Goal: Task Accomplishment & Management: Complete application form

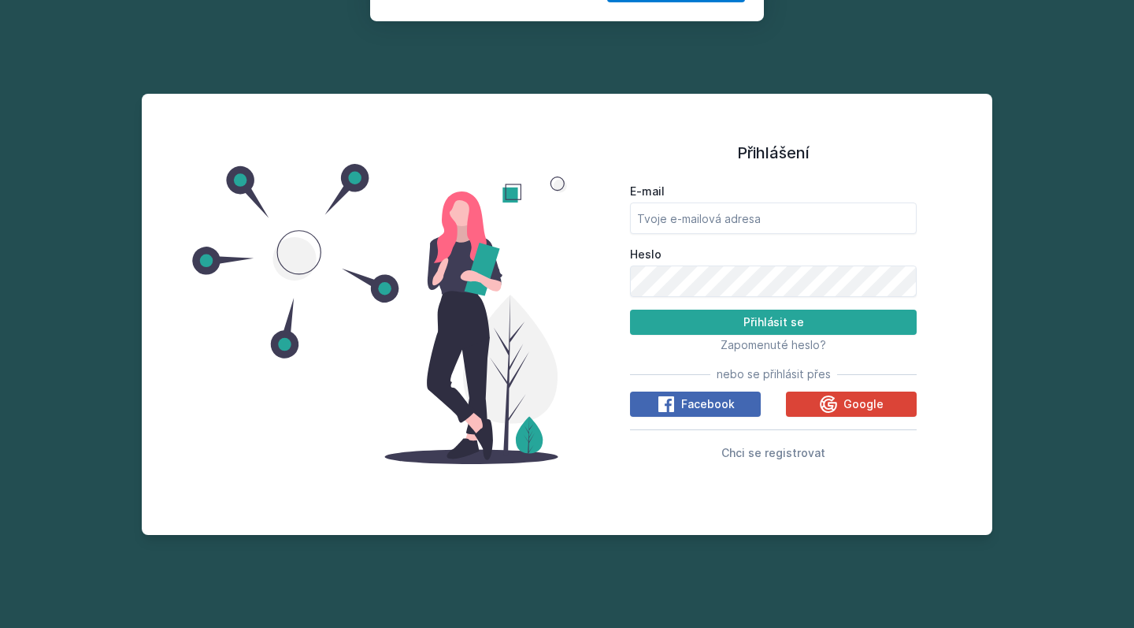
click at [584, 525] on div "Přihlášení E-mail Heslo Přihlásit se Zapomenuté heslo? nebo se přihlásit přes F…" at bounding box center [567, 314] width 851 height 441
click at [647, 98] on button "Jasně, jsem pro" at bounding box center [676, 101] width 138 height 39
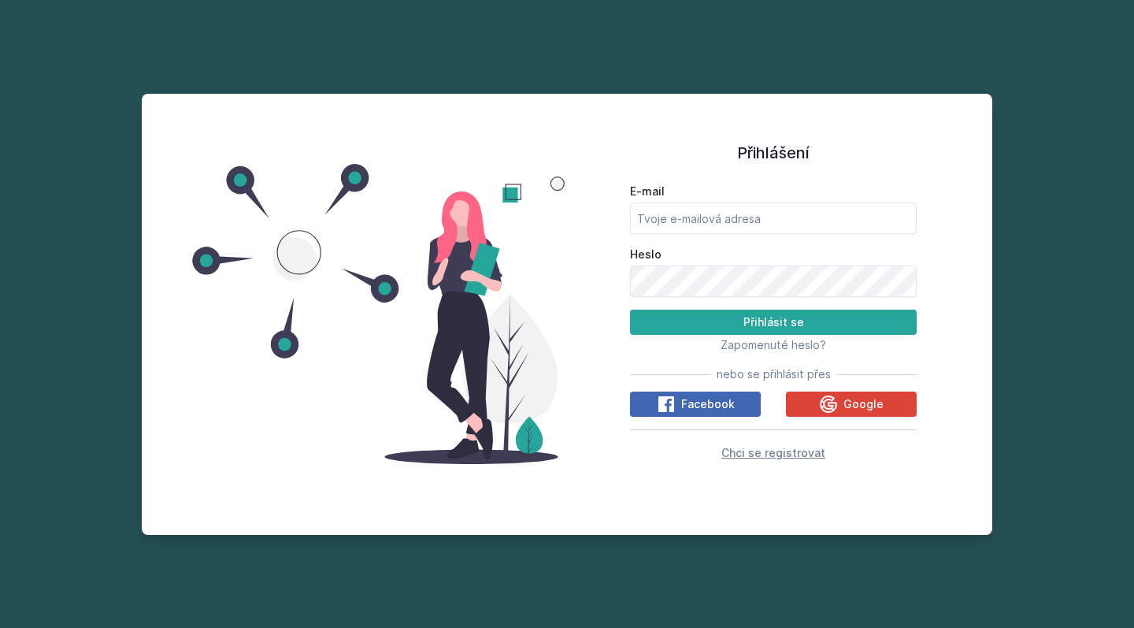
click at [774, 456] on span "Chci se registrovat" at bounding box center [774, 452] width 104 height 13
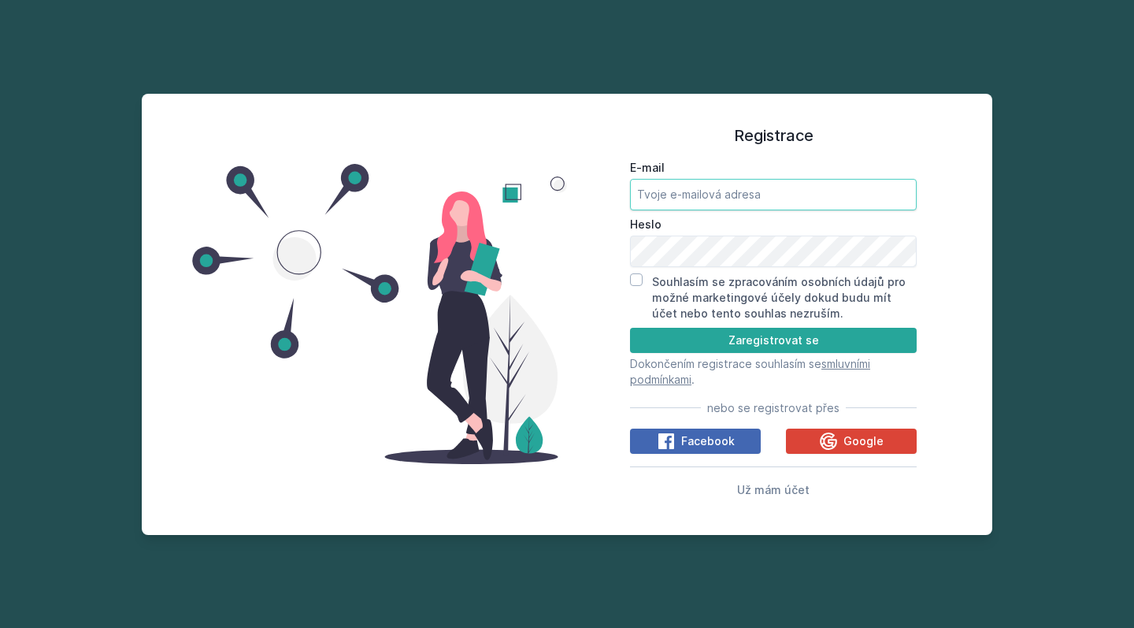
click at [696, 205] on input "E-mail" at bounding box center [773, 195] width 287 height 32
type input "[EMAIL_ADDRESS][DOMAIN_NAME]"
click at [634, 280] on input "Souhlasím se zpracováním osobních údajů pro možné marketingové účely dokud budu…" at bounding box center [636, 279] width 13 height 13
checkbox input "true"
click at [704, 336] on button "Zaregistrovat se" at bounding box center [773, 340] width 287 height 25
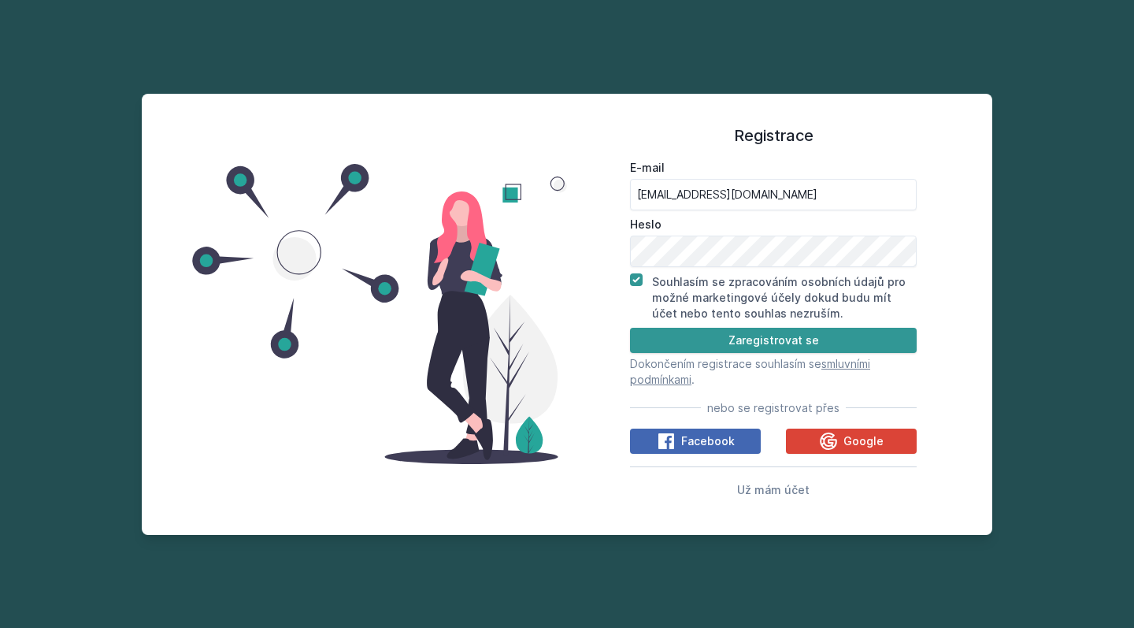
click at [722, 347] on button "Zaregistrovat se" at bounding box center [773, 340] width 287 height 25
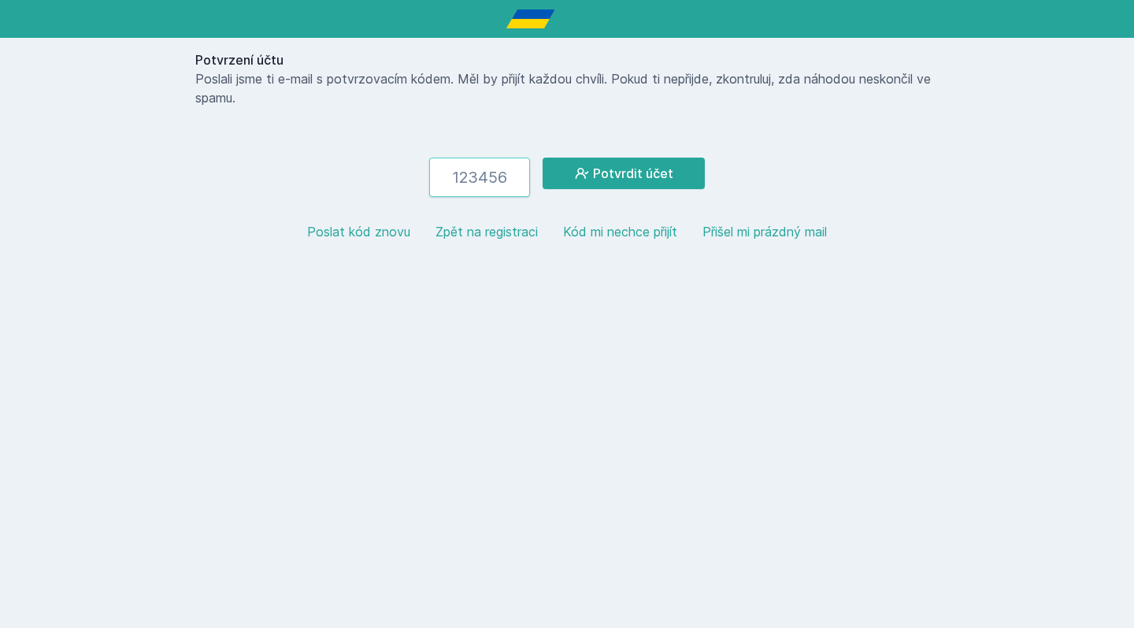
paste input "754288"
type input "754288"
click at [690, 179] on button "Potvrdit účet" at bounding box center [624, 174] width 162 height 32
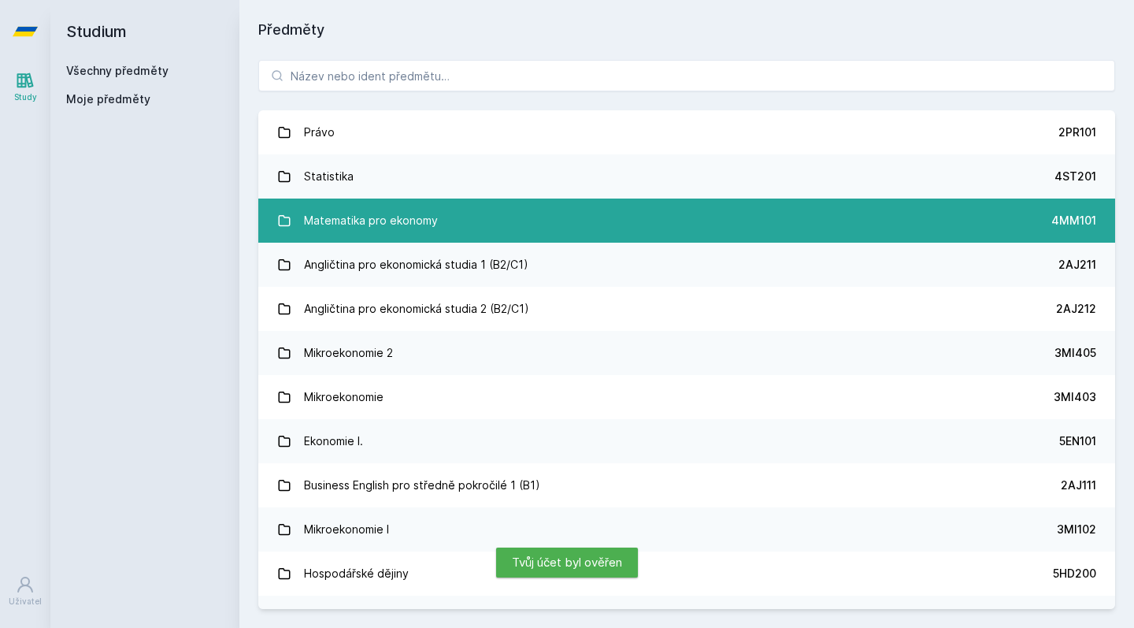
click at [645, 208] on link "Matematika pro ekonomy 4MM101" at bounding box center [686, 221] width 857 height 44
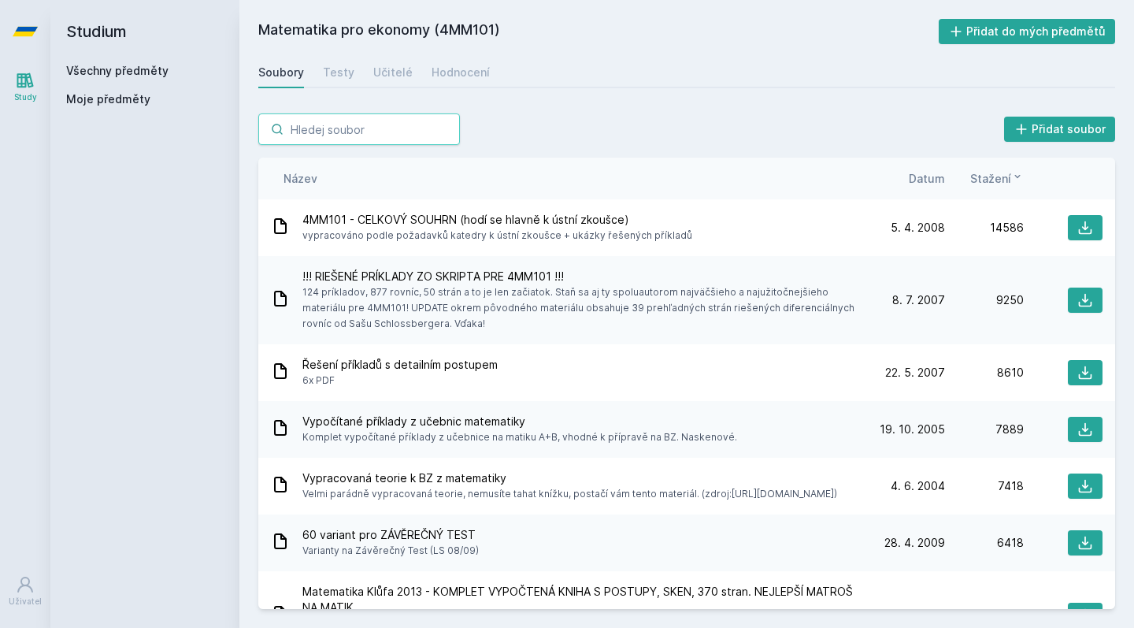
click at [354, 137] on input "search" at bounding box center [359, 129] width 202 height 32
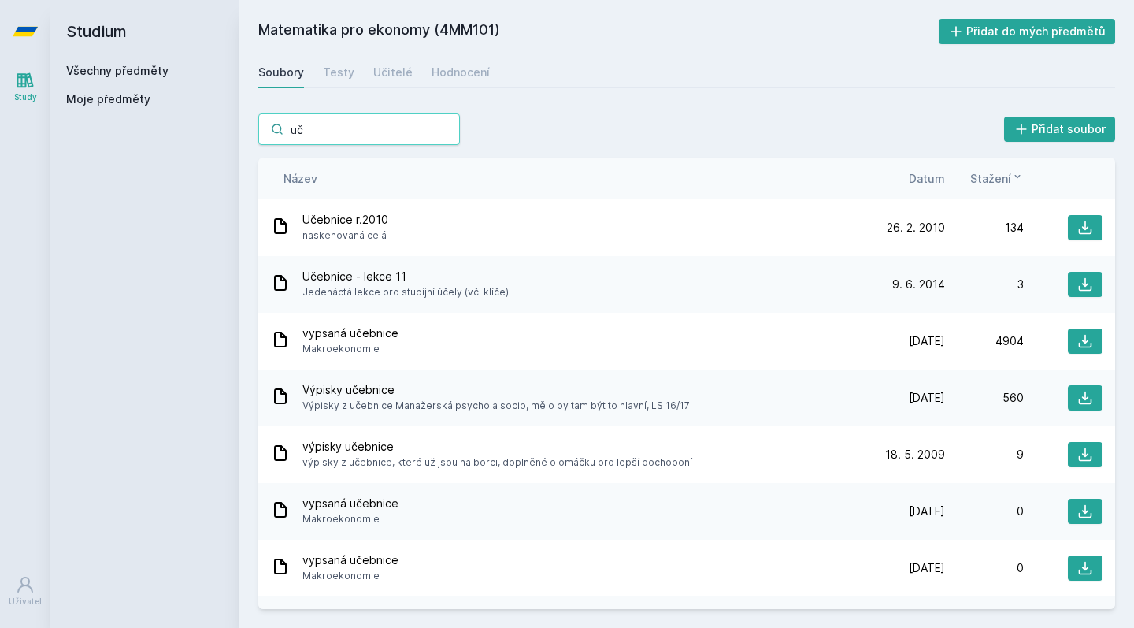
type input "u"
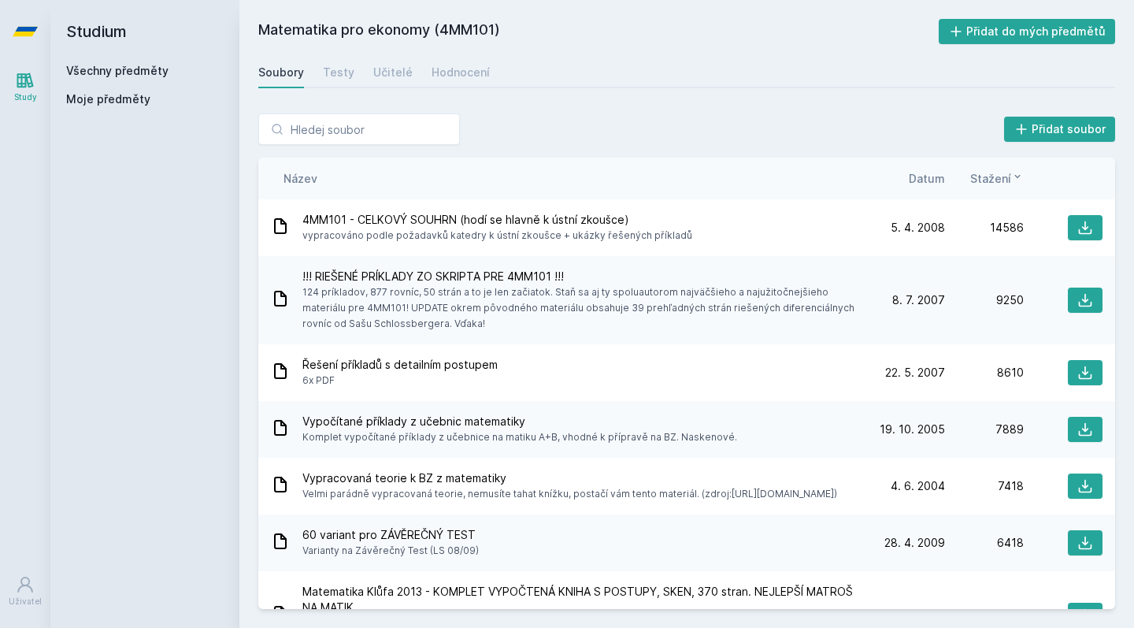
click at [287, 77] on div "Soubory" at bounding box center [281, 73] width 46 height 16
click at [333, 70] on div "Testy" at bounding box center [339, 73] width 32 height 16
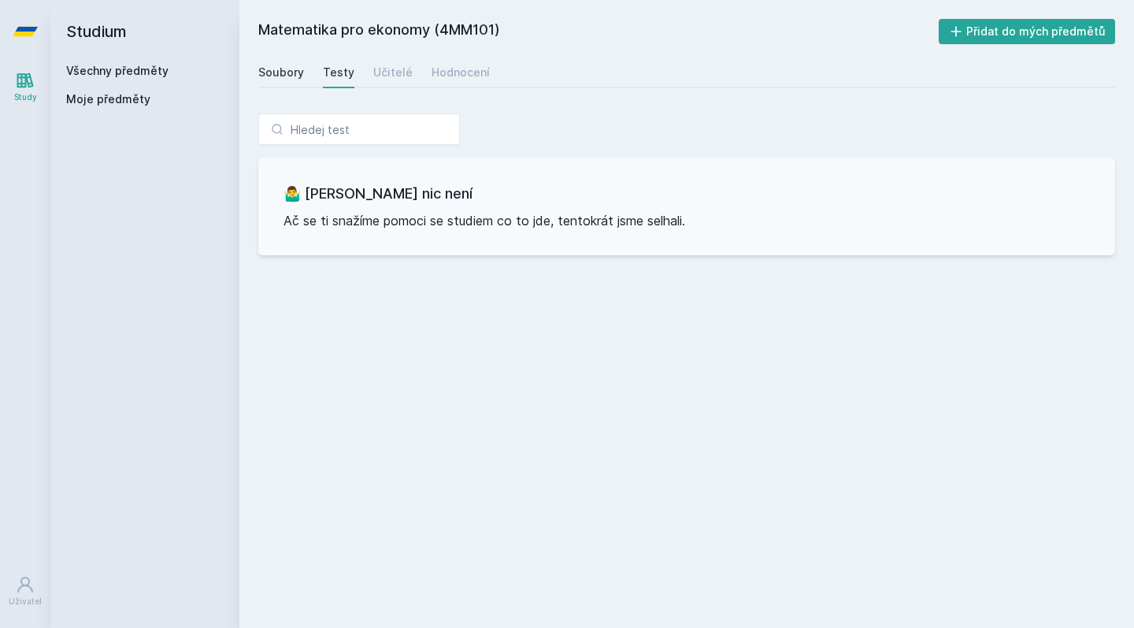
click at [273, 69] on div "Soubory" at bounding box center [281, 73] width 46 height 16
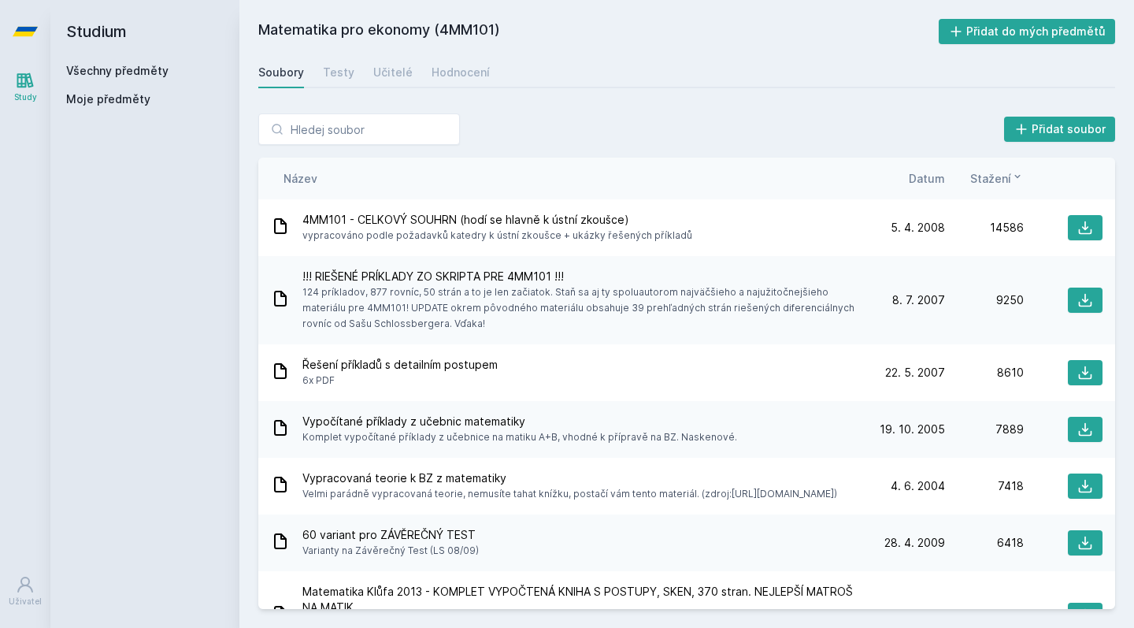
click at [153, 66] on link "Všechny předměty" at bounding box center [117, 70] width 102 height 13
